Goal: Check status: Check status

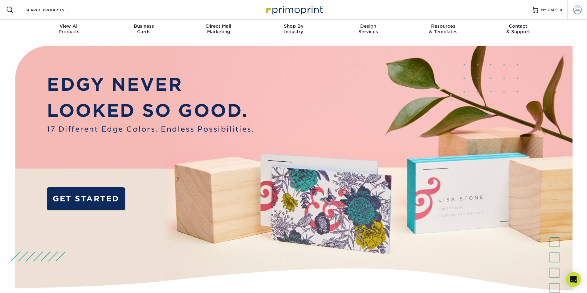
click at [579, 9] on span at bounding box center [577, 10] width 9 height 9
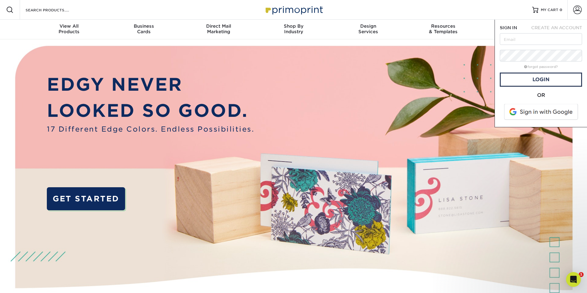
click at [544, 33] on form "SIGN IN CREATE AN ACCOUNT forgot password? All fields are required. Login OR" at bounding box center [540, 74] width 82 height 98
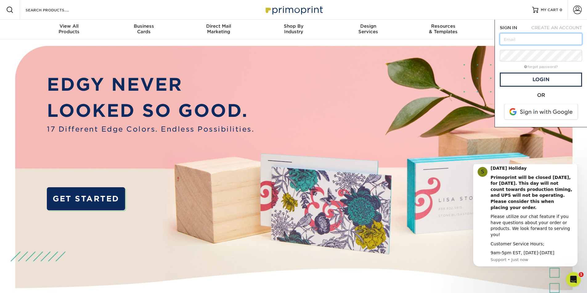
click at [543, 40] on input "text" at bounding box center [540, 39] width 82 height 12
click at [558, 38] on input "dannellygm@gmail.com" at bounding box center [540, 39] width 82 height 12
drag, startPoint x: 564, startPoint y: 38, endPoint x: 410, endPoint y: 49, distance: 154.3
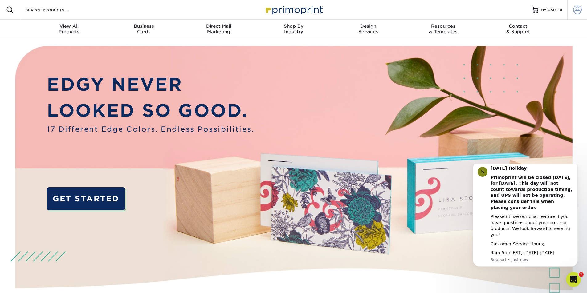
click at [571, 11] on link "Account" at bounding box center [577, 10] width 20 height 20
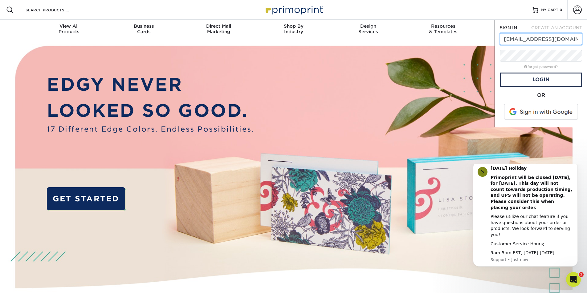
type input "f"
type input "[EMAIL_ADDRESS][DOMAIN_NAME]"
click at [545, 76] on link "Login" at bounding box center [540, 80] width 82 height 14
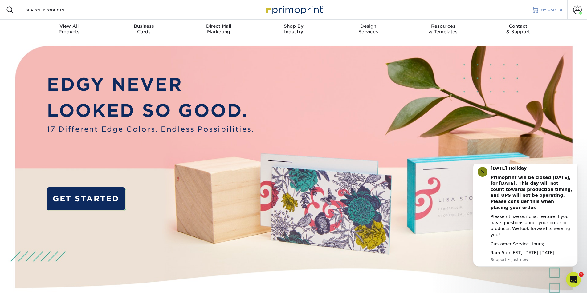
click at [555, 10] on span "MY CART" at bounding box center [549, 9] width 18 height 5
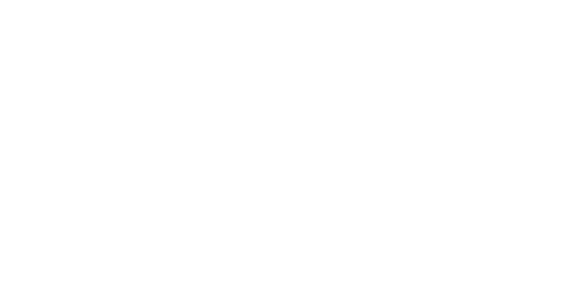
drag, startPoint x: 0, startPoint y: 0, endPoint x: 577, endPoint y: 7, distance: 577.0
click at [577, 7] on span at bounding box center [577, 10] width 9 height 9
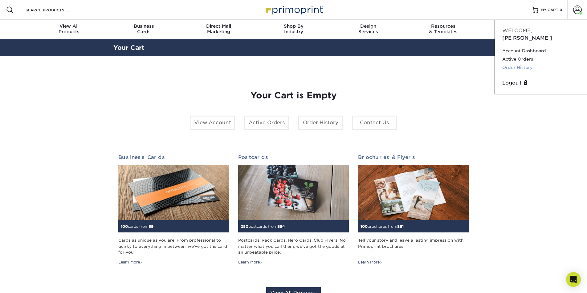
click at [528, 63] on link "Order History" at bounding box center [540, 67] width 77 height 8
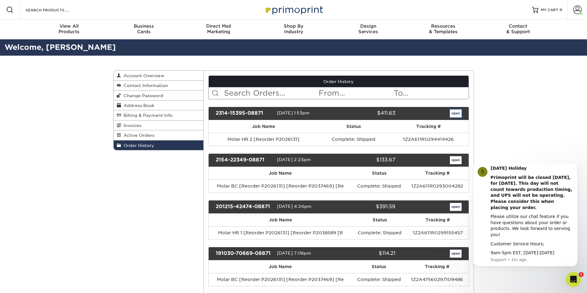
click at [457, 115] on link "open" at bounding box center [456, 114] width 12 height 8
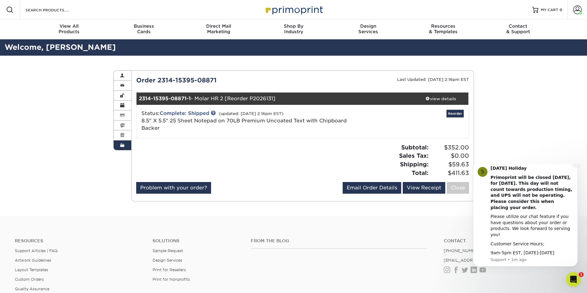
click at [573, 167] on button "Dismiss notification" at bounding box center [575, 163] width 8 height 8
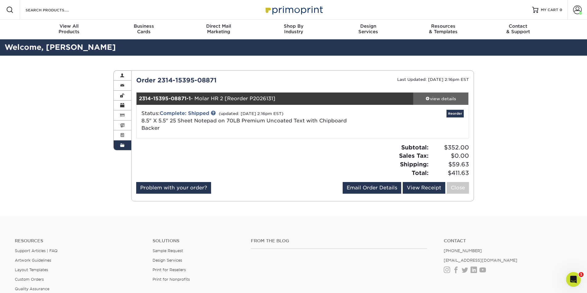
click at [443, 100] on div "view details" at bounding box center [440, 99] width 55 height 6
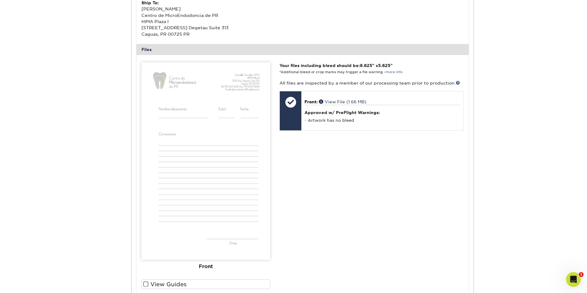
scroll to position [277, 0]
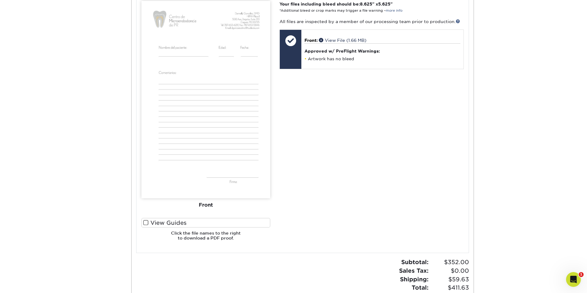
click at [189, 111] on img at bounding box center [205, 100] width 129 height 198
click at [193, 107] on img at bounding box center [205, 100] width 129 height 198
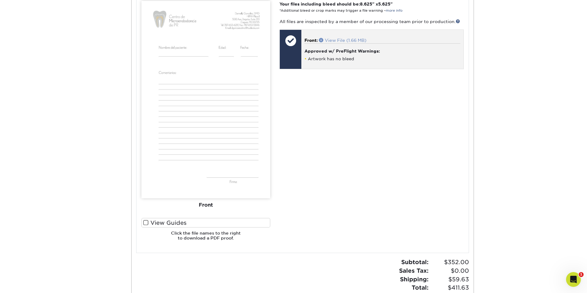
click at [343, 43] on link "View File (1.66 MB)" at bounding box center [342, 40] width 47 height 5
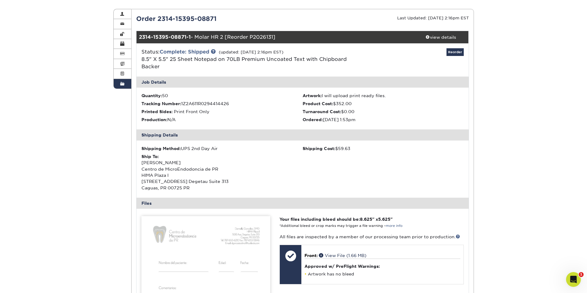
scroll to position [0, 0]
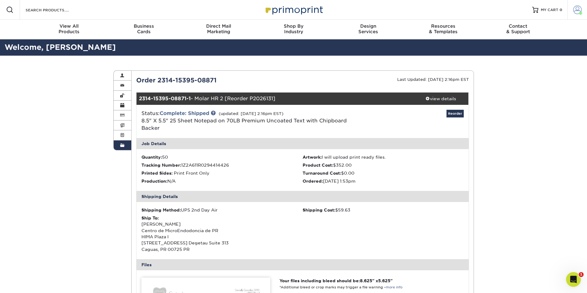
click at [575, 6] on span at bounding box center [577, 10] width 9 height 9
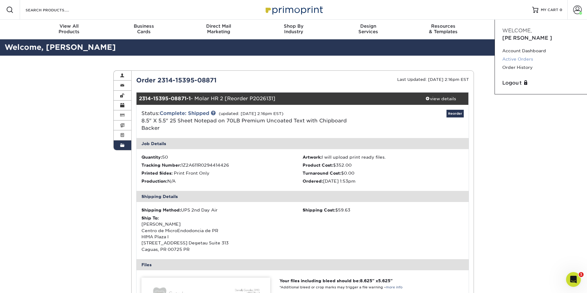
click at [528, 55] on link "Active Orders" at bounding box center [540, 59] width 77 height 8
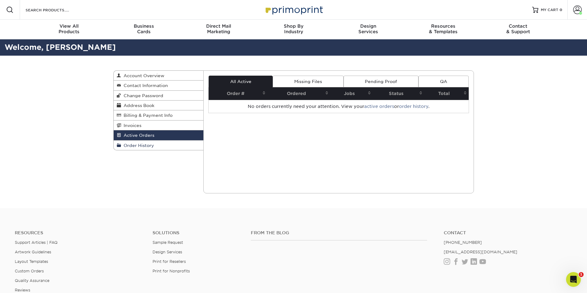
click at [132, 147] on span "Order History" at bounding box center [137, 145] width 33 height 5
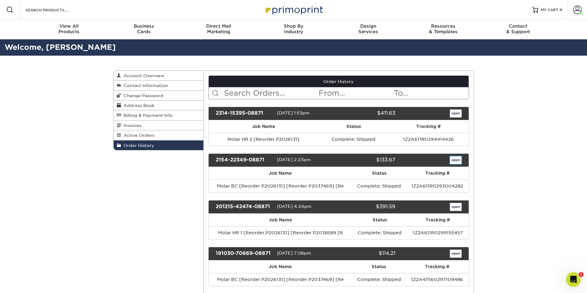
click at [458, 160] on link "open" at bounding box center [456, 160] width 12 height 8
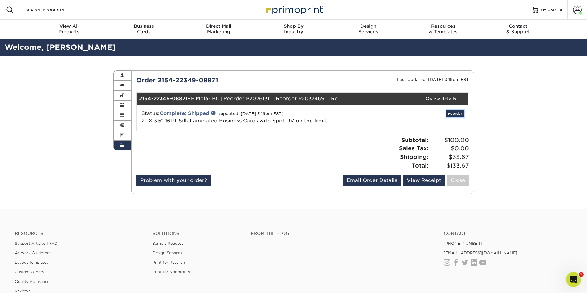
click at [458, 115] on link "Reorder" at bounding box center [454, 114] width 17 height 8
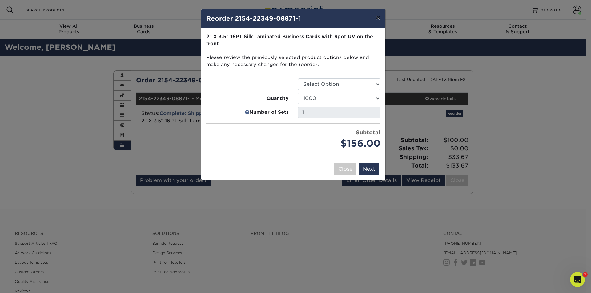
click at [376, 16] on button "×" at bounding box center [378, 17] width 14 height 17
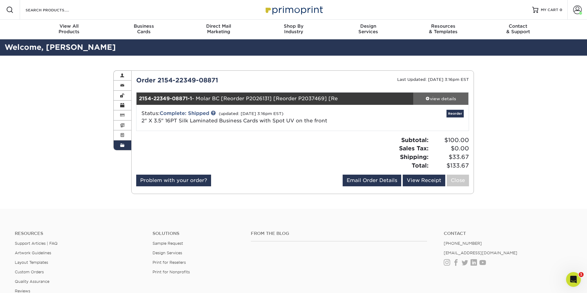
click at [440, 94] on link "view details" at bounding box center [440, 99] width 55 height 12
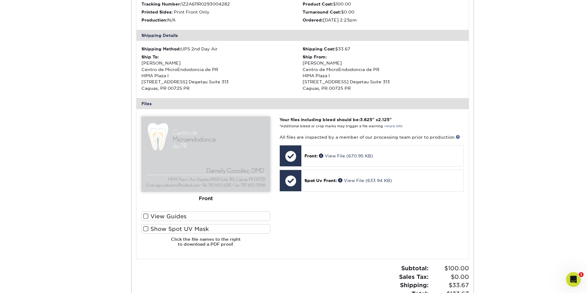
scroll to position [216, 0]
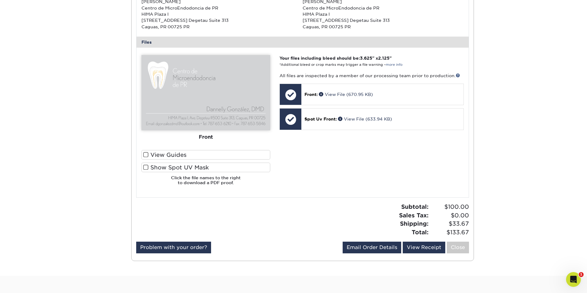
click at [197, 92] on img at bounding box center [205, 92] width 129 height 75
click at [204, 138] on div "Front" at bounding box center [205, 138] width 129 height 14
click at [208, 104] on img at bounding box center [205, 92] width 129 height 75
click at [220, 98] on img at bounding box center [205, 92] width 129 height 75
click at [344, 97] on link "View File (670.95 KB)" at bounding box center [346, 94] width 54 height 5
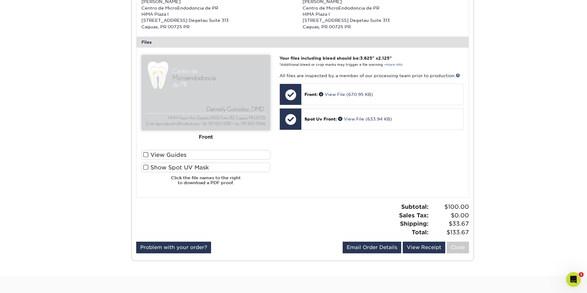
scroll to position [0, 0]
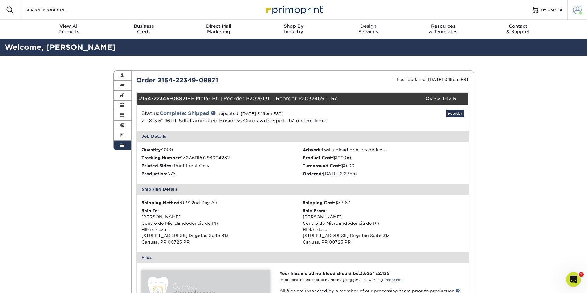
click at [573, 9] on span at bounding box center [577, 10] width 9 height 9
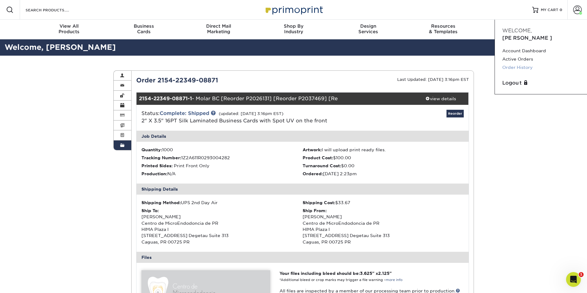
click at [523, 63] on link "Order History" at bounding box center [540, 67] width 77 height 8
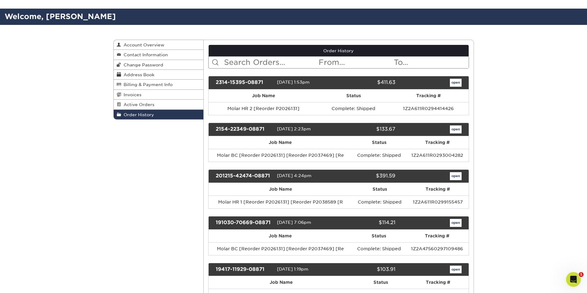
scroll to position [62, 0]
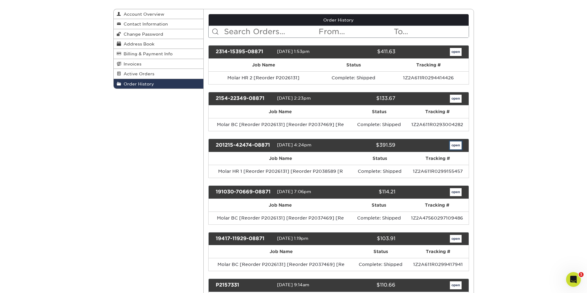
click at [458, 145] on link "open" at bounding box center [456, 146] width 12 height 8
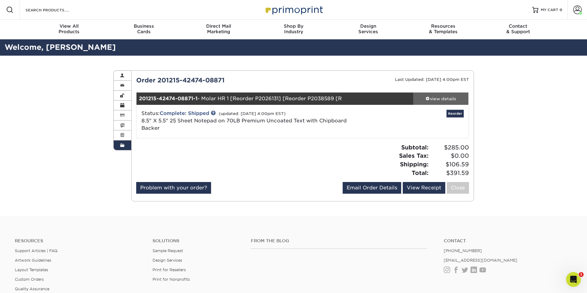
click at [453, 98] on div "view details" at bounding box center [440, 99] width 55 height 6
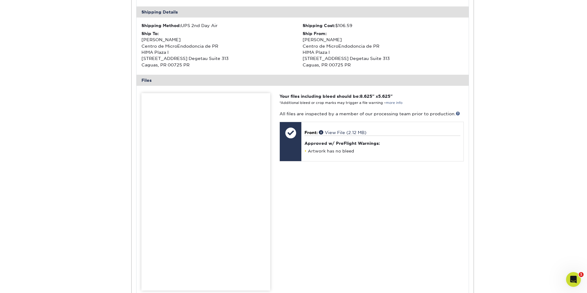
scroll to position [216, 0]
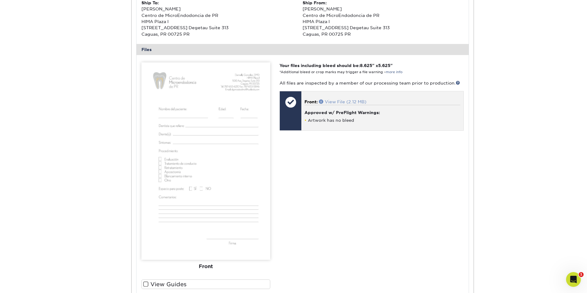
click at [348, 104] on link "View File (2.12 MB)" at bounding box center [342, 101] width 47 height 5
